Goal: Task Accomplishment & Management: Complete application form

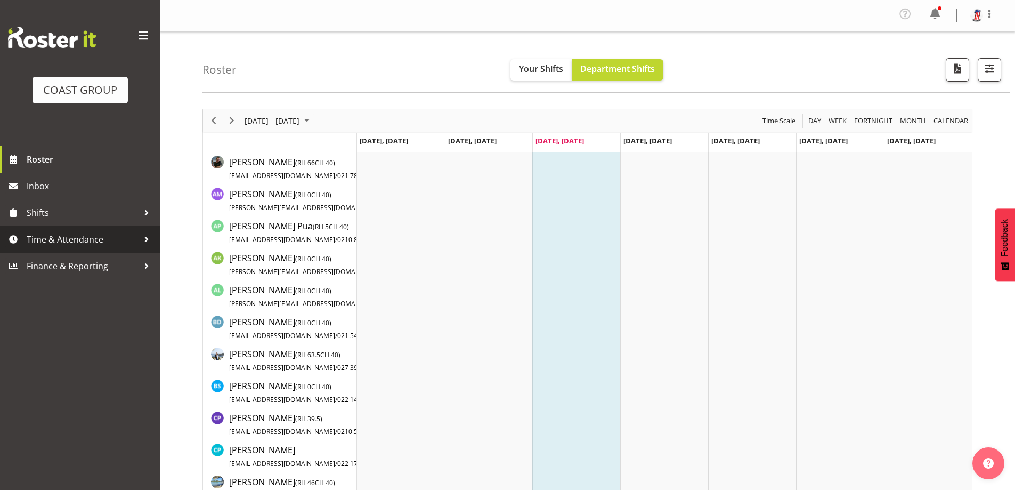
click at [88, 239] on span "Time & Attendance" at bounding box center [83, 239] width 112 height 16
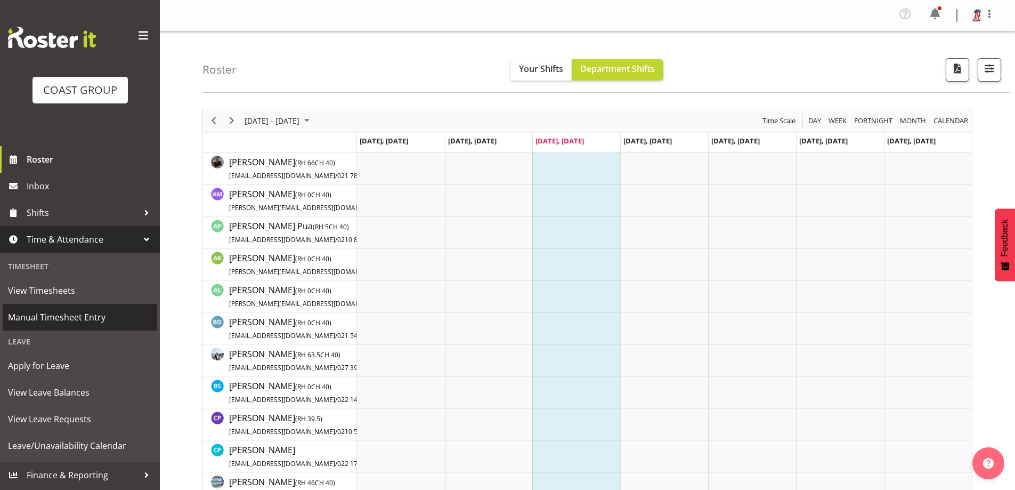
click at [100, 311] on span "Manual Timesheet Entry" at bounding box center [80, 317] width 144 height 16
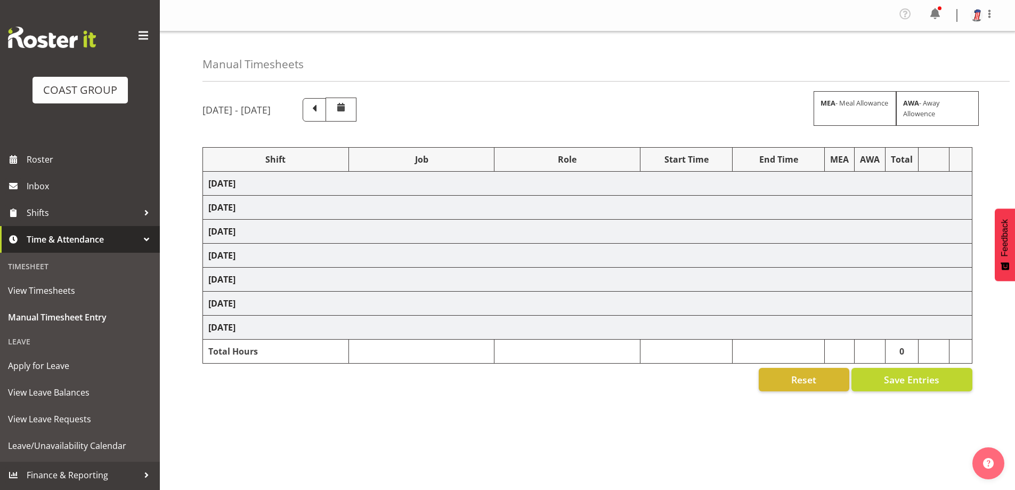
select select "38155"
select select "69"
select select "38155"
select select "69"
select select "38155"
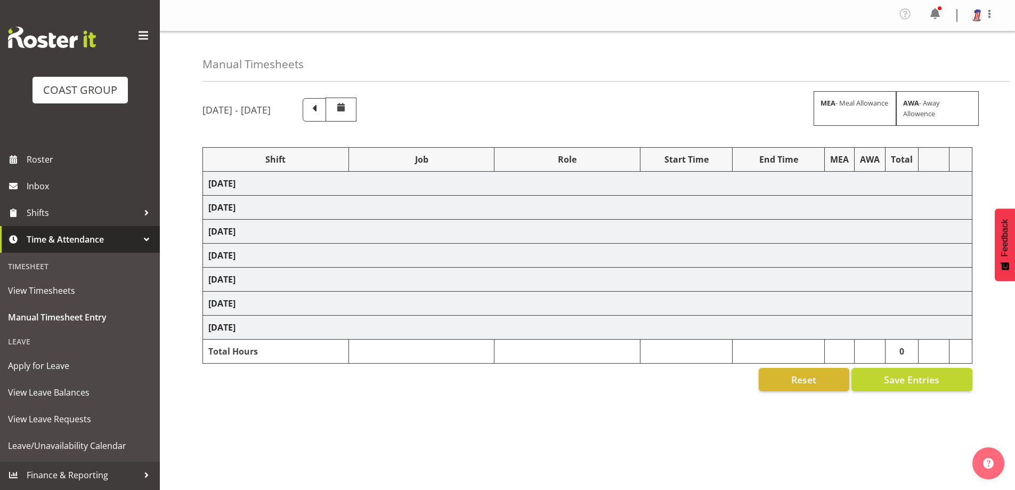
select select "69"
select select "38155"
select select "69"
select select "38155"
select select "69"
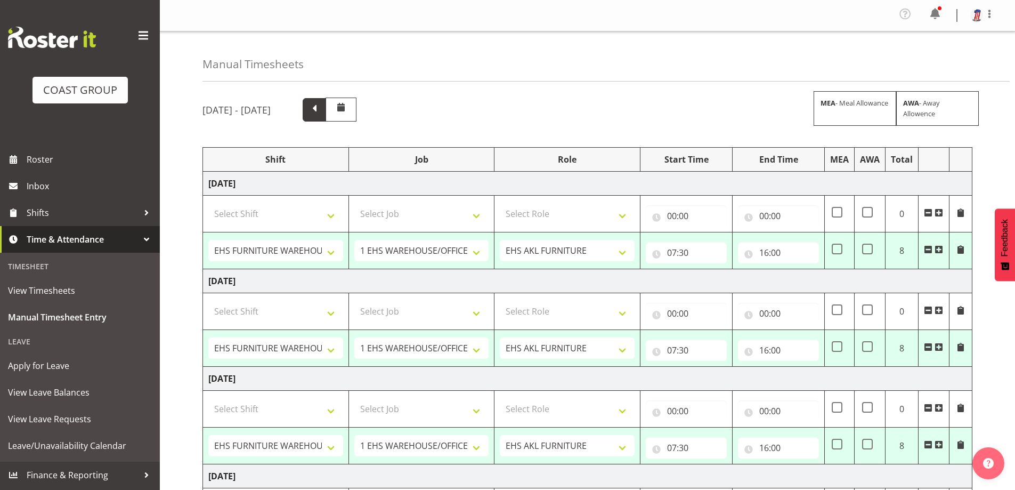
click at [321, 109] on span at bounding box center [314, 109] width 14 height 14
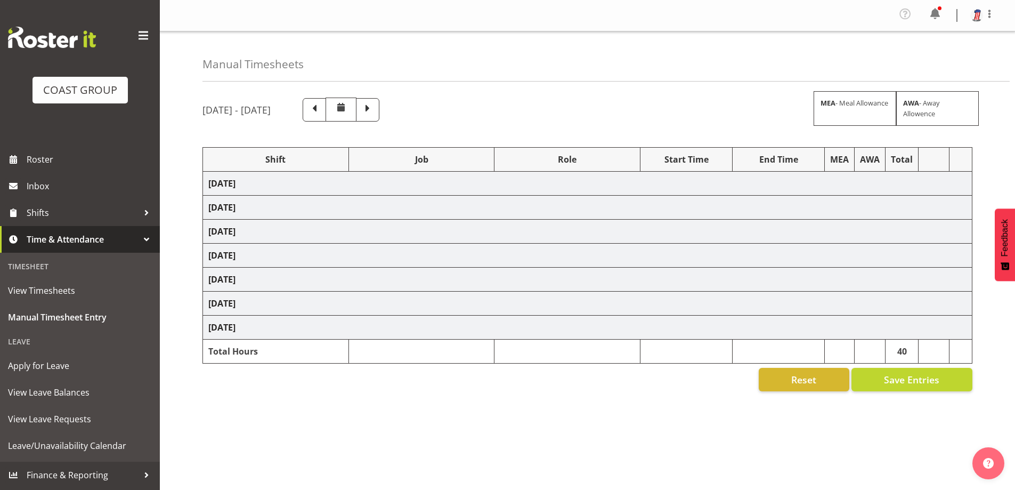
select select "38155"
select select "69"
select select "38155"
select select "69"
select select "38155"
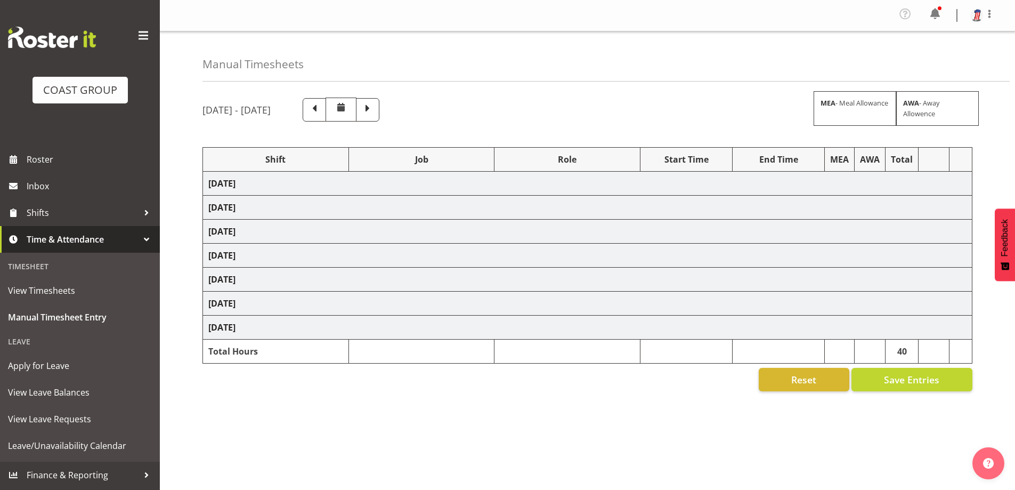
select select "69"
select select "38155"
select select "69"
select select "38155"
select select "69"
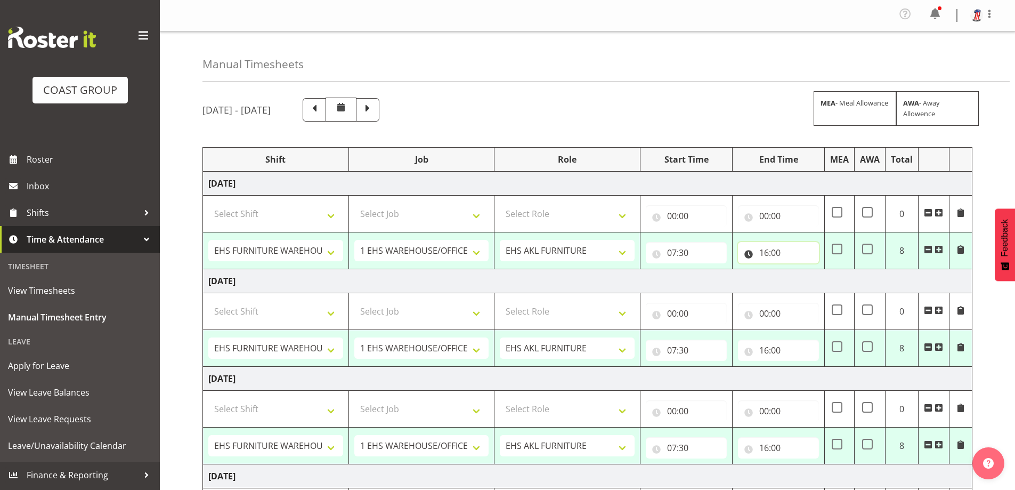
click at [764, 252] on input "16:00" at bounding box center [778, 252] width 81 height 21
click at [812, 274] on select "00 01 02 03 04 05 06 07 08 09 10 11 12 13 14 15 16 17 18 19 20 21 22 23" at bounding box center [811, 280] width 24 height 21
select select "18"
click at [799, 270] on select "00 01 02 03 04 05 06 07 08 09 10 11 12 13 14 15 16 17 18 19 20 21 22 23" at bounding box center [811, 280] width 24 height 21
type input "18:00"
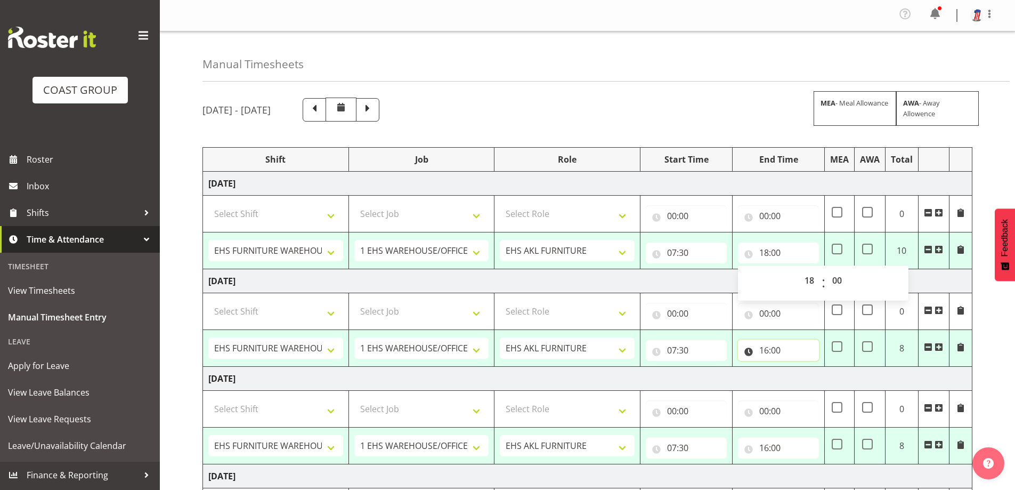
click at [770, 346] on input "16:00" at bounding box center [778, 349] width 81 height 21
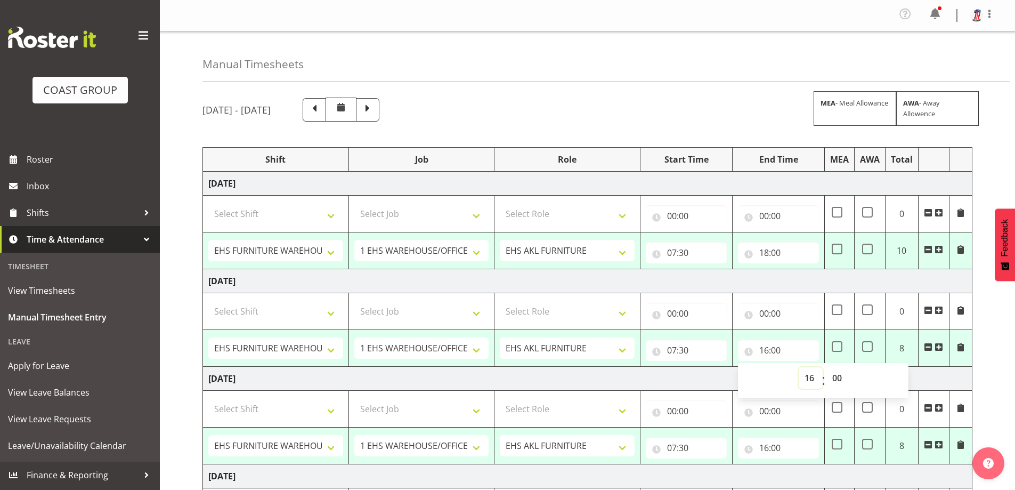
click at [807, 378] on select "00 01 02 03 04 05 06 07 08 09 10 11 12 13 14 15 16 17 18 19 20 21 22 23" at bounding box center [811, 377] width 24 height 21
select select "18"
click at [799, 367] on select "00 01 02 03 04 05 06 07 08 09 10 11 12 13 14 15 16 17 18 19 20 21 22 23" at bounding box center [811, 377] width 24 height 21
type input "18:00"
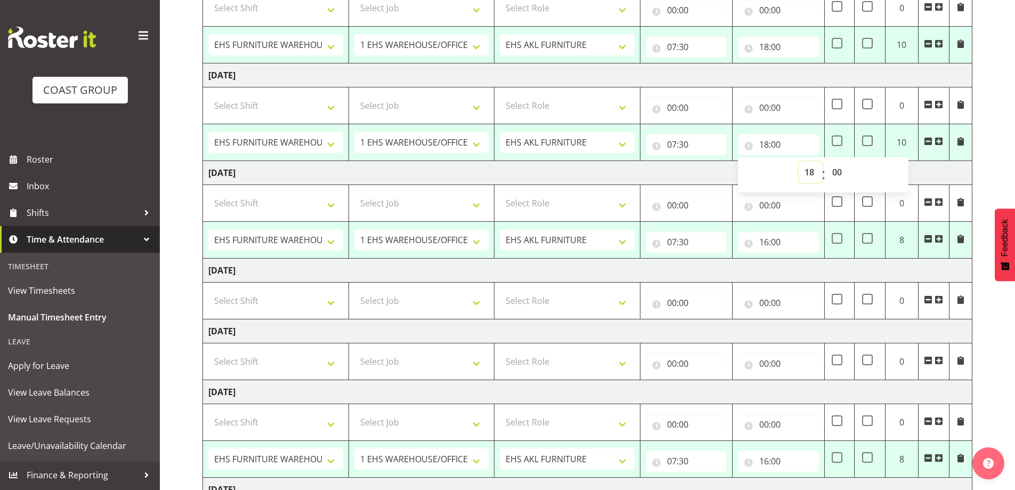
scroll to position [213, 0]
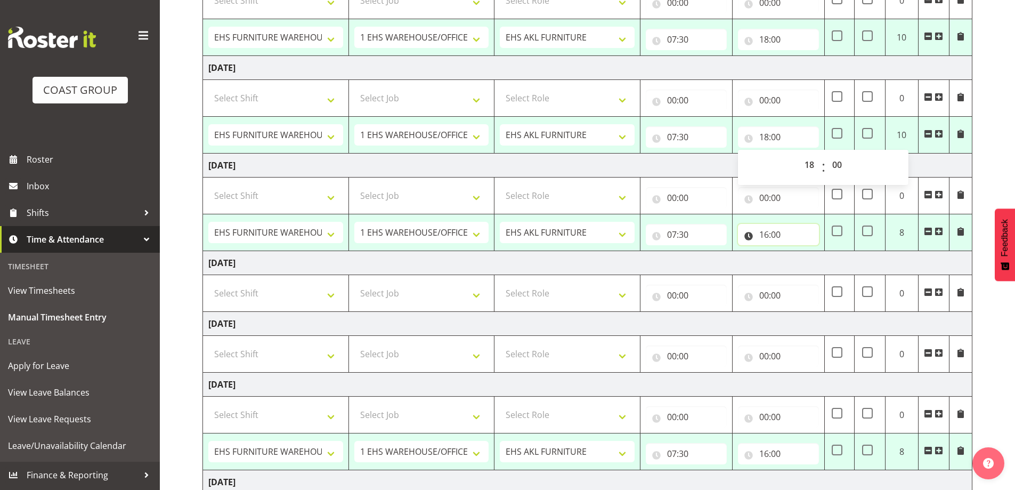
click at [777, 236] on input "16:00" at bounding box center [778, 234] width 81 height 21
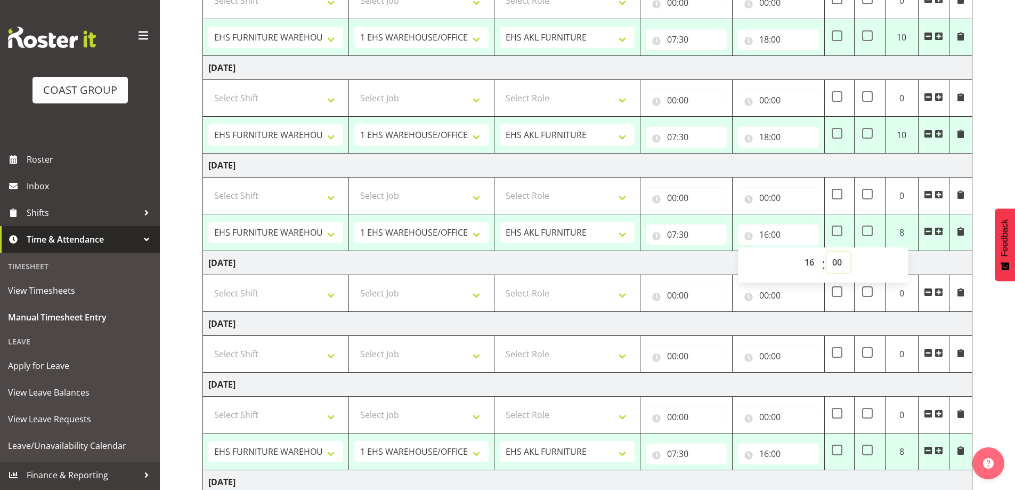
click at [832, 267] on select "00 01 02 03 04 05 06 07 08 09 10 11 12 13 14 15 16 17 18 19 20 21 22 23 24 25 2…" at bounding box center [838, 261] width 24 height 21
select select "30"
click at [826, 251] on select "00 01 02 03 04 05 06 07 08 09 10 11 12 13 14 15 16 17 18 19 20 21 22 23 24 25 2…" at bounding box center [838, 261] width 24 height 21
type input "16:30"
click at [334, 299] on select "Select Shift Assist Carlton EVents Assist Carlton EVents Assist Carlton Events …" at bounding box center [275, 292] width 135 height 21
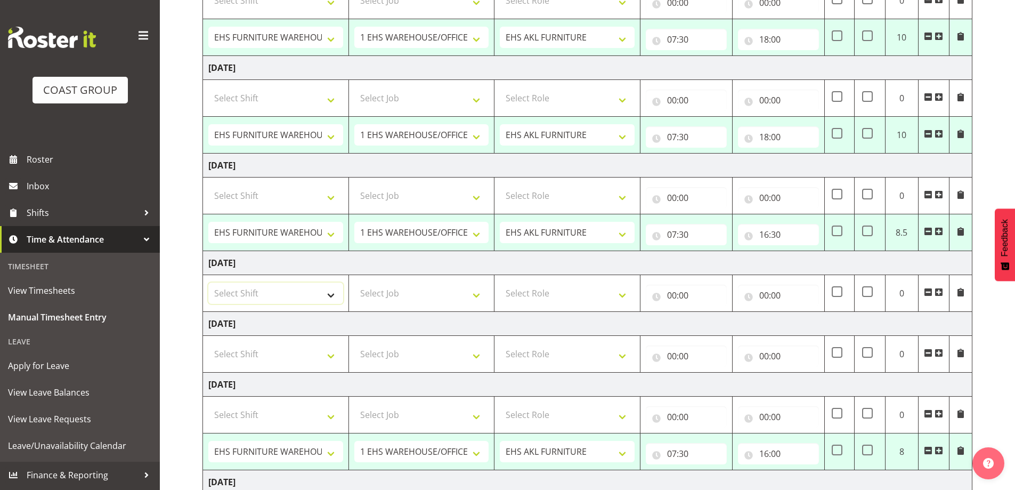
select select "38155"
click at [208, 282] on select "Select Shift Assist Carlton EVents Assist Carlton EVents Assist Carlton Events …" at bounding box center [275, 292] width 135 height 21
click at [475, 295] on select "Select Job 1 Carlton Events 1 [PERSON_NAME][GEOGRAPHIC_DATA] 1 [PERSON_NAME][GE…" at bounding box center [421, 292] width 135 height 21
select select "69"
click at [354, 282] on select "Select Job 1 Carlton Events 1 [PERSON_NAME][GEOGRAPHIC_DATA] 1 [PERSON_NAME][GE…" at bounding box center [421, 292] width 135 height 21
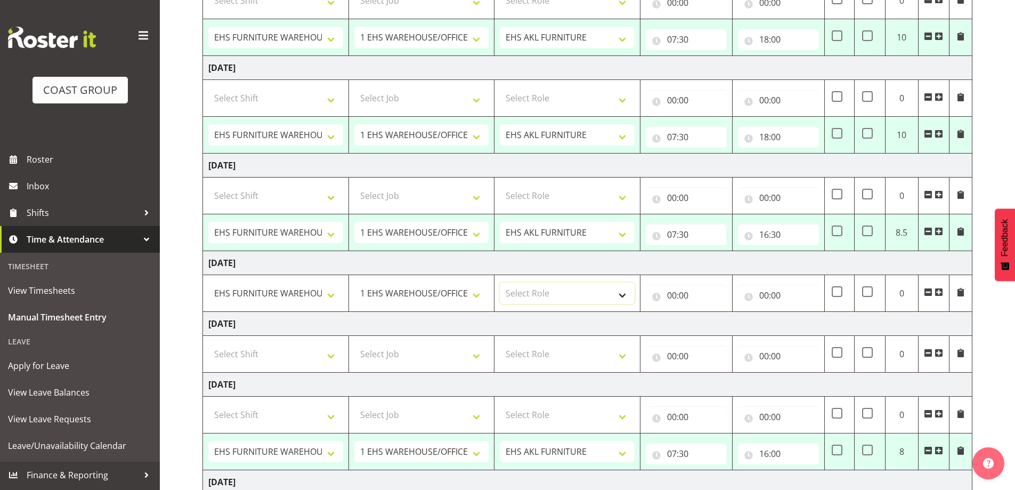
click at [623, 296] on select "Select Role EHS AKL FURNITURE" at bounding box center [567, 292] width 135 height 21
select select "189"
click at [500, 282] on select "Select Role EHS AKL FURNITURE" at bounding box center [567, 292] width 135 height 21
click at [678, 296] on input "00:00" at bounding box center [686, 294] width 81 height 21
click at [715, 324] on select "00 01 02 03 04 05 06 07 08 09 10 11 12 13 14 15 16 17 18 19 20 21 22 23" at bounding box center [718, 322] width 24 height 21
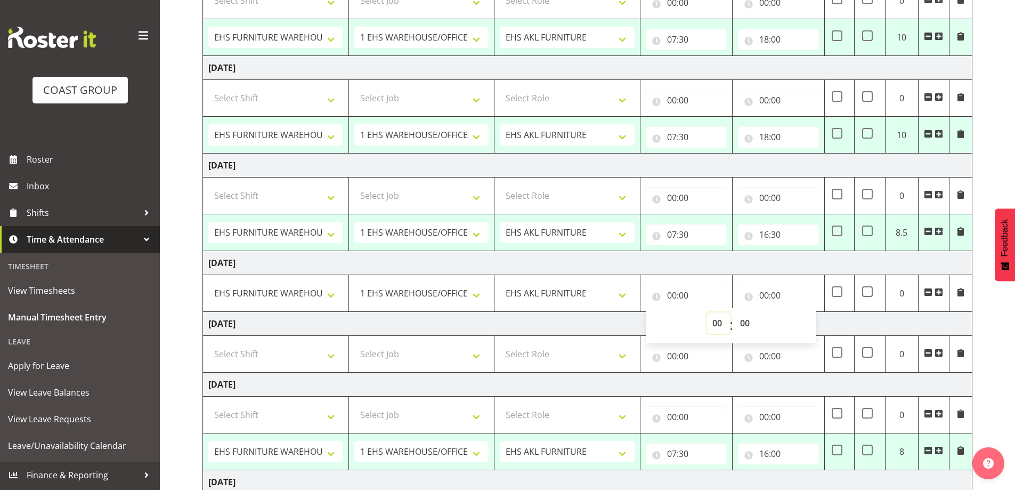
select select "7"
click at [706, 312] on select "00 01 02 03 04 05 06 07 08 09 10 11 12 13 14 15 16 17 18 19 20 21 22 23" at bounding box center [718, 322] width 24 height 21
type input "07:00"
click at [748, 323] on select "00 01 02 03 04 05 06 07 08 09 10 11 12 13 14 15 16 17 18 19 20 21 22 23 24 25 2…" at bounding box center [746, 322] width 24 height 21
select select "30"
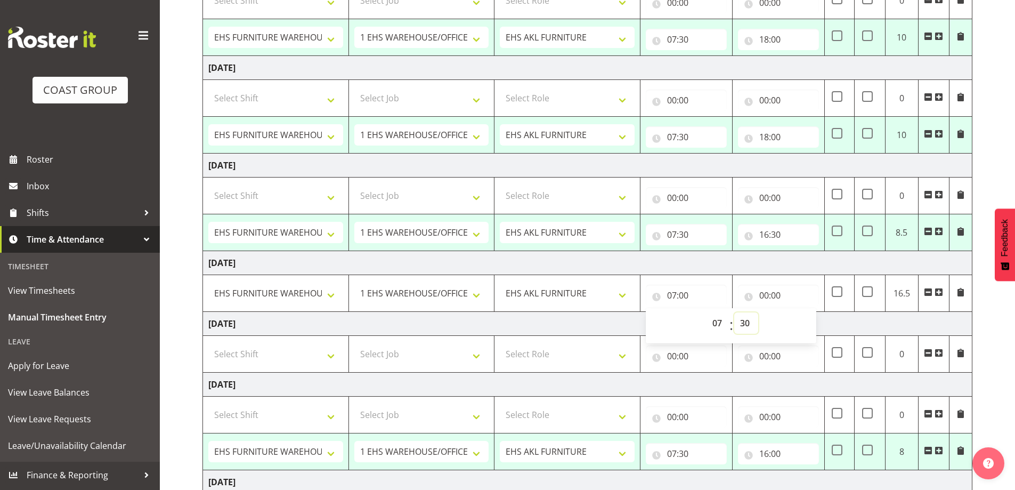
click at [734, 312] on select "00 01 02 03 04 05 06 07 08 09 10 11 12 13 14 15 16 17 18 19 20 21 22 23 24 25 2…" at bounding box center [746, 322] width 24 height 21
type input "07:30"
click at [774, 293] on input "00:00" at bounding box center [778, 294] width 81 height 21
click at [813, 327] on select "00 01 02 03 04 05 06 07 08 09 10 11 12 13 14 15 16 17 18 19 20 21 22 23" at bounding box center [811, 322] width 24 height 21
select select "17"
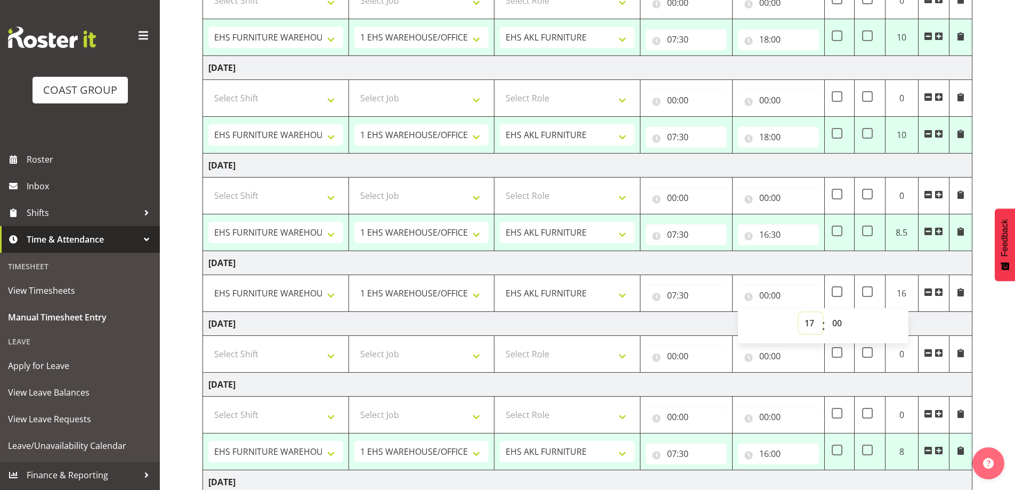
click at [799, 312] on select "00 01 02 03 04 05 06 07 08 09 10 11 12 13 14 15 16 17 18 19 20 21 22 23" at bounding box center [811, 322] width 24 height 21
type input "17:00"
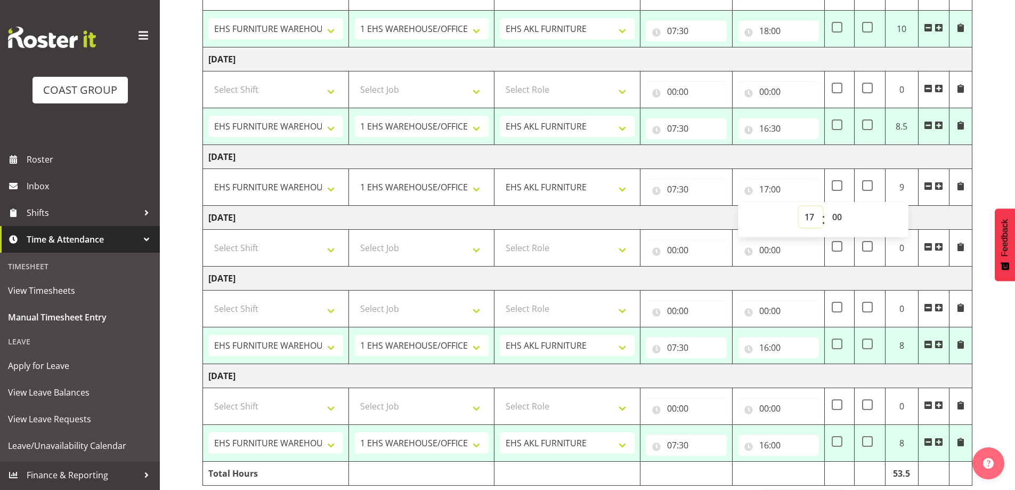
scroll to position [320, 0]
click at [840, 345] on span at bounding box center [837, 343] width 11 height 11
click at [838, 345] on input "checkbox" at bounding box center [835, 343] width 7 height 7
checkbox input "true"
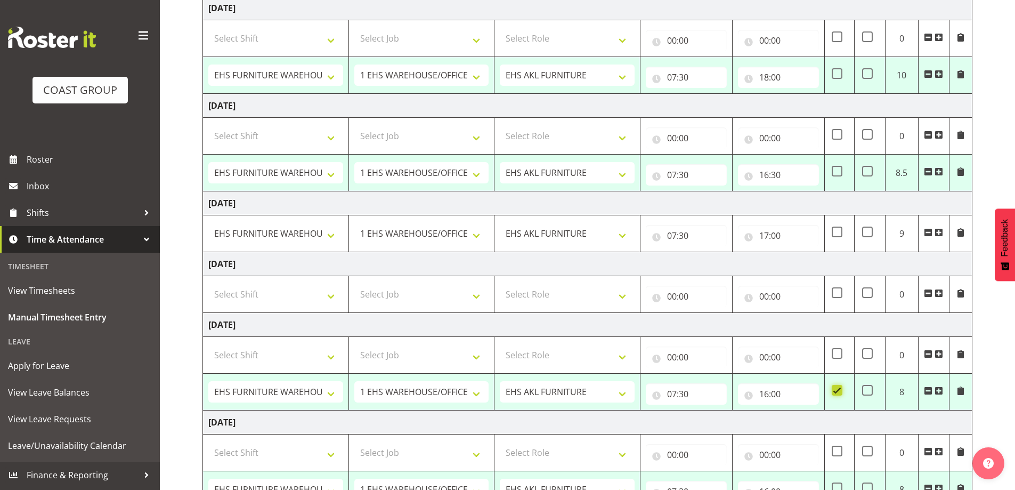
scroll to position [359, 0]
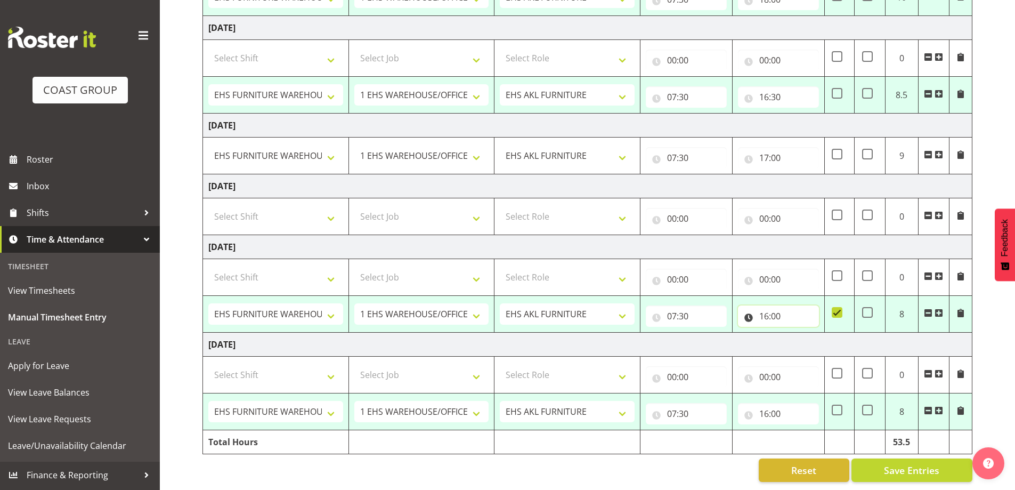
click at [769, 310] on input "16:00" at bounding box center [778, 315] width 81 height 21
click at [807, 337] on select "00 01 02 03 04 05 06 07 08 09 10 11 12 13 14 15 16 17 18 19 20 21 22 23" at bounding box center [811, 343] width 24 height 21
select select "19"
click at [799, 333] on select "00 01 02 03 04 05 06 07 08 09 10 11 12 13 14 15 16 17 18 19 20 21 22 23" at bounding box center [811, 343] width 24 height 21
type input "19:00"
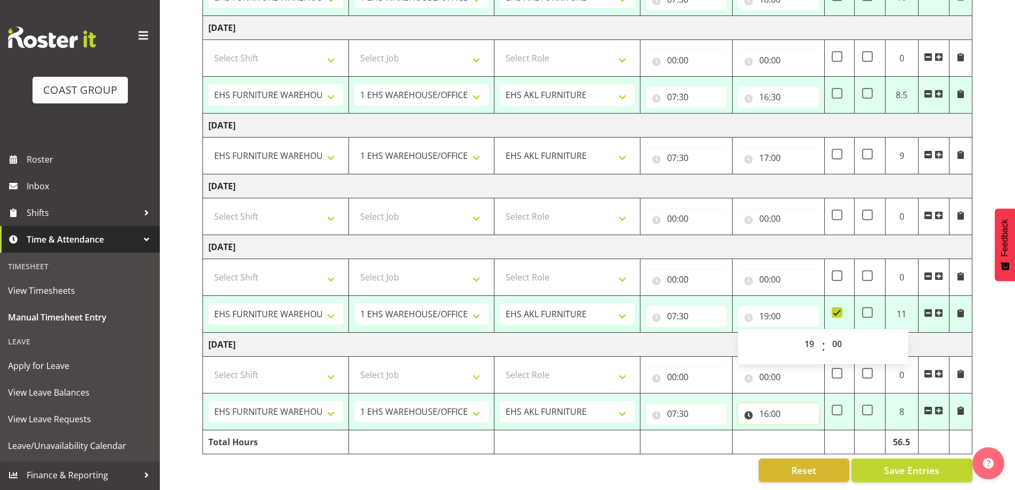
click at [771, 409] on input "16:00" at bounding box center [778, 413] width 81 height 21
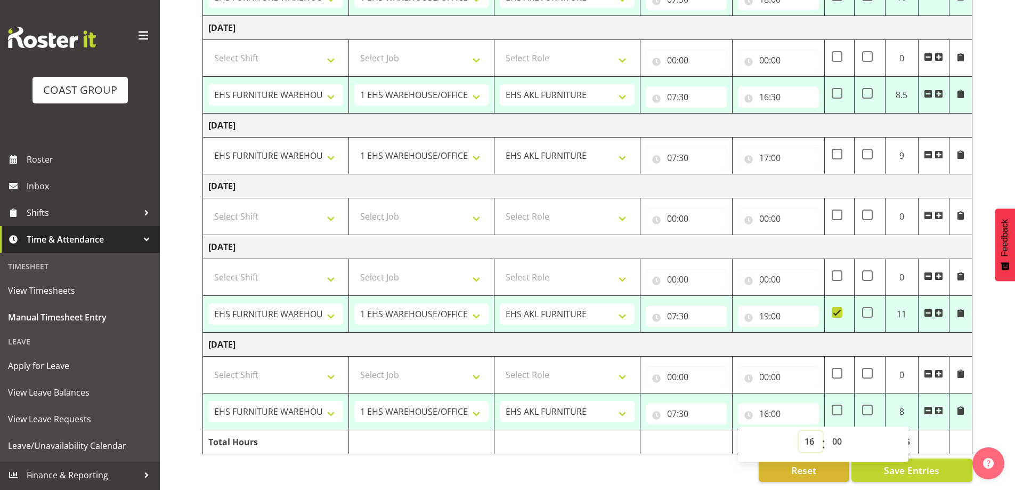
click at [805, 432] on select "00 01 02 03 04 05 06 07 08 09 10 11 12 13 14 15 16 17 18 19 20 21 22 23" at bounding box center [811, 440] width 24 height 21
select select "17"
click at [799, 430] on select "00 01 02 03 04 05 06 07 08 09 10 11 12 13 14 15 16 17 18 19 20 21 22 23" at bounding box center [811, 440] width 24 height 21
type input "17:00"
click at [999, 381] on div "[DATE] - [DATE] MEA - Meal Allowance AWA - Away Allowence Shift Job Role Start …" at bounding box center [608, 114] width 812 height 751
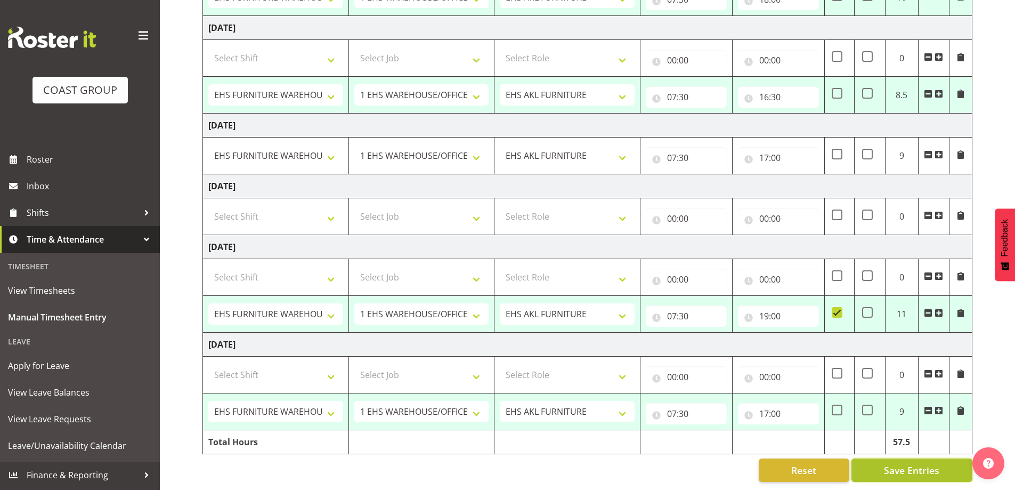
click at [918, 465] on span "Save Entries" at bounding box center [911, 470] width 55 height 14
select select "38155"
select select "69"
type input "07:30"
type input "18:00"
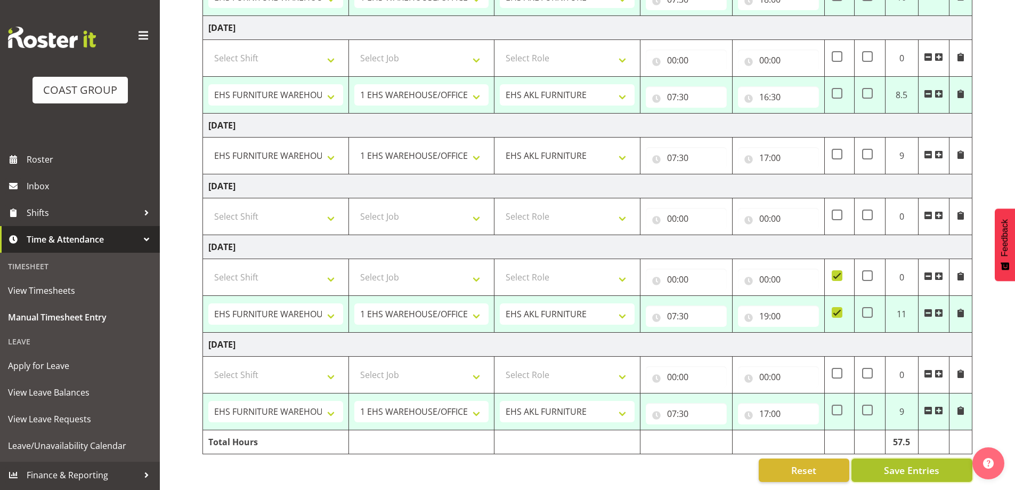
select select "38155"
select select "69"
type input "07:30"
type input "18:00"
select select "38155"
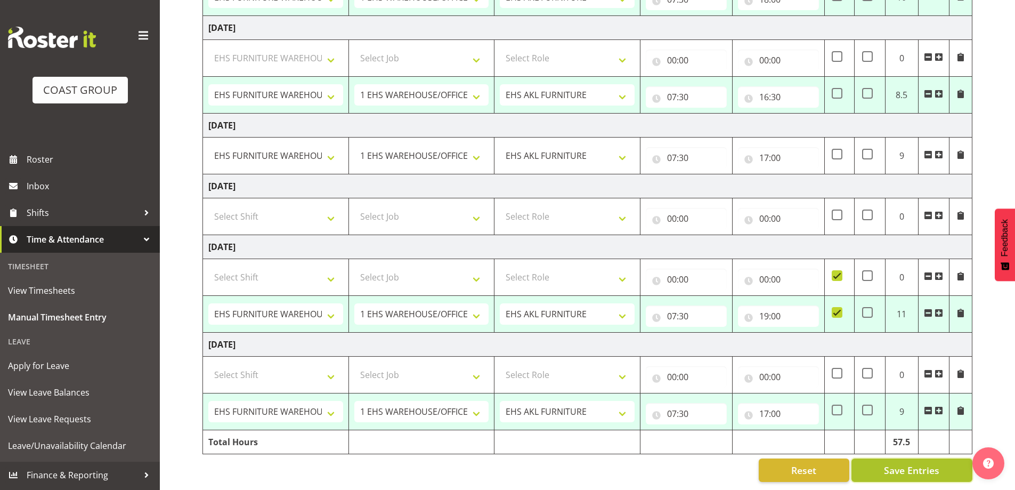
select select "69"
type input "07:30"
type input "16:30"
select select "38155"
select select "69"
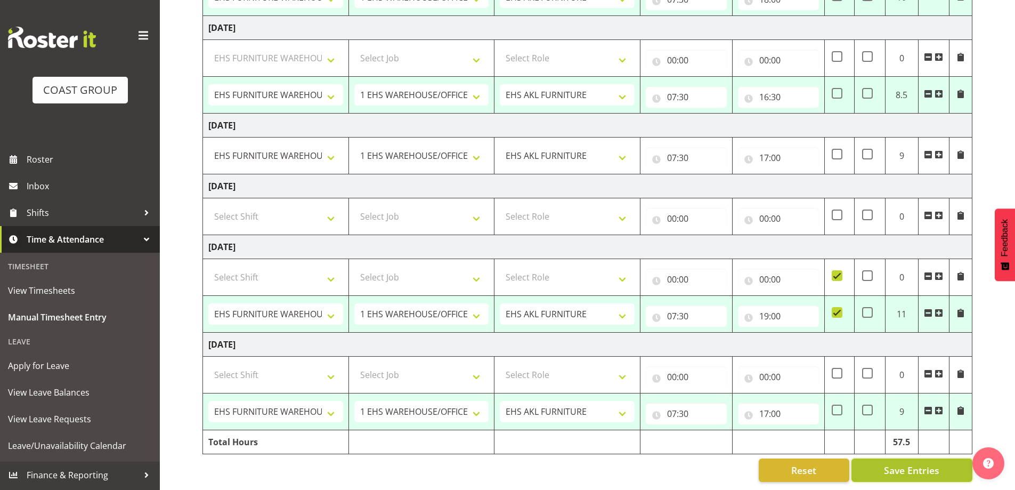
type input "07:30"
type input "19:00"
checkbox input "true"
select select "38155"
select select "69"
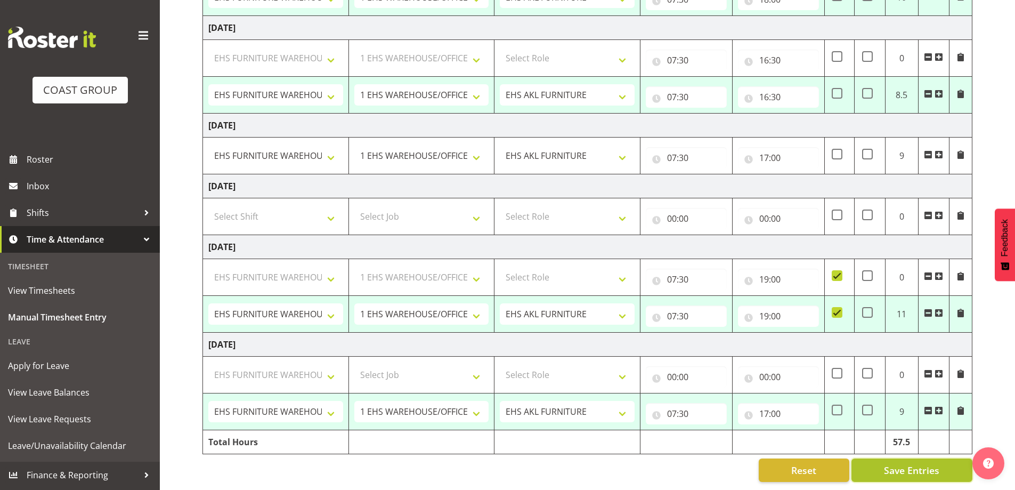
type input "07:30"
type input "17:00"
select select "38155"
select select "69"
select select "38155"
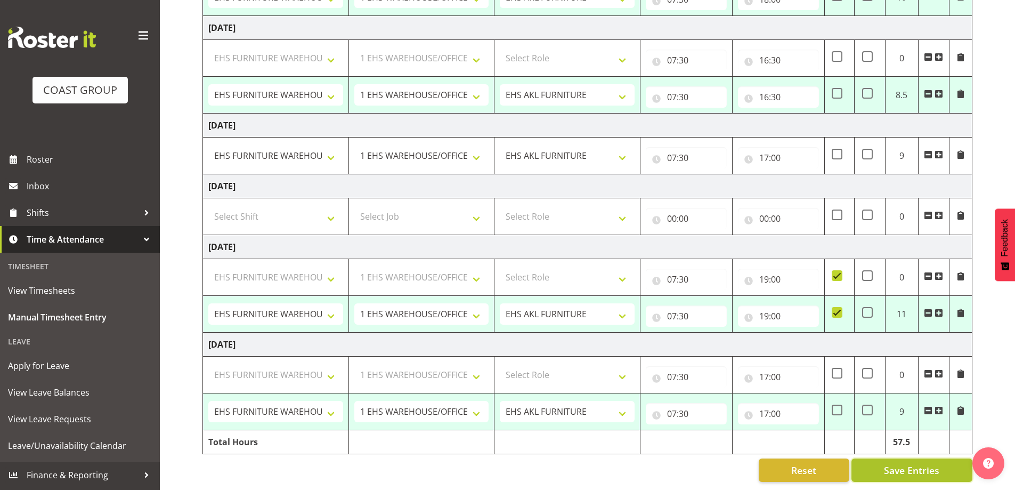
select select "69"
select select "38155"
select select "69"
select select "38155"
select select "69"
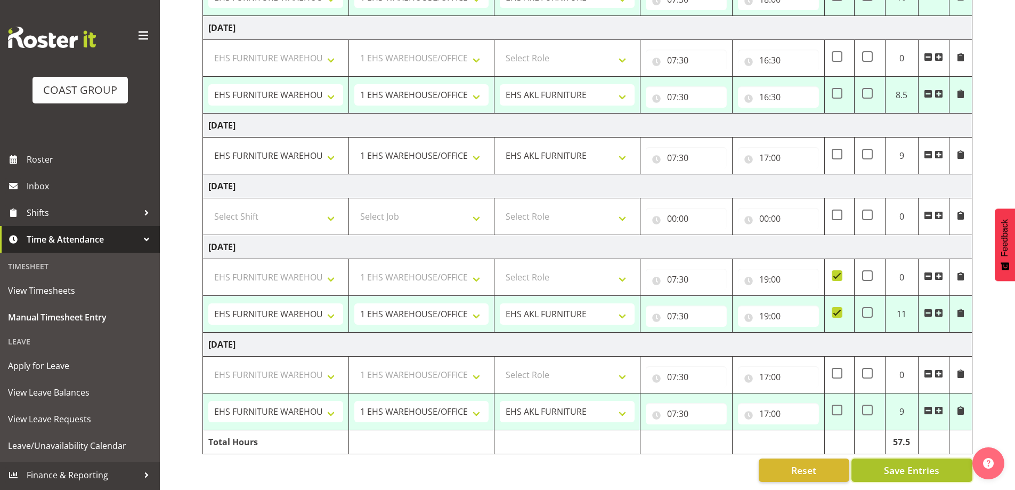
select select "38155"
select select "69"
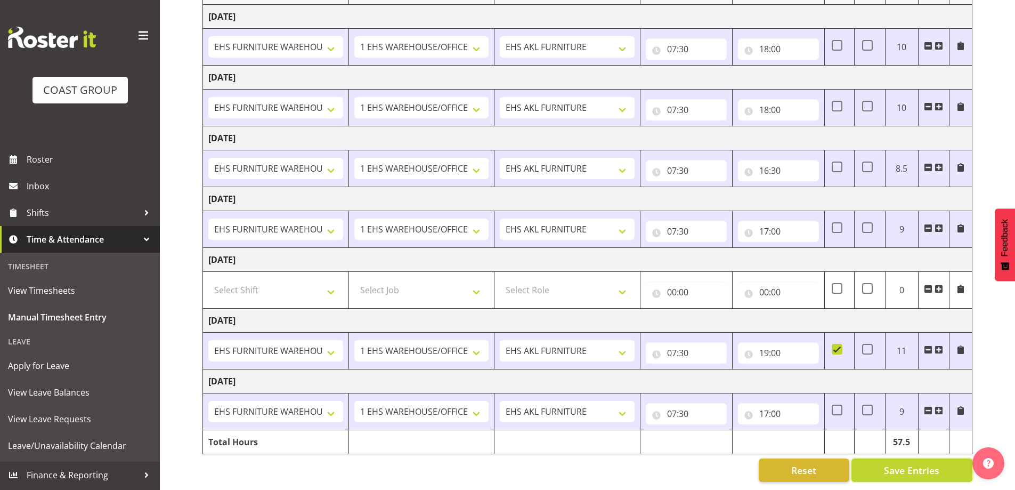
scroll to position [0, 0]
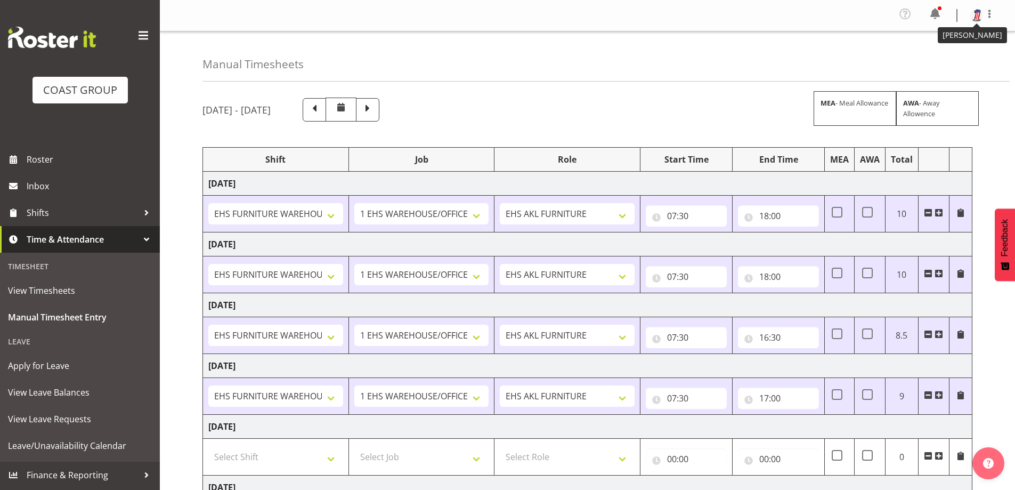
click at [975, 18] on img at bounding box center [976, 15] width 13 height 13
click at [942, 59] on link "Log Out" at bounding box center [944, 58] width 102 height 19
